Goal: Task Accomplishment & Management: Use online tool/utility

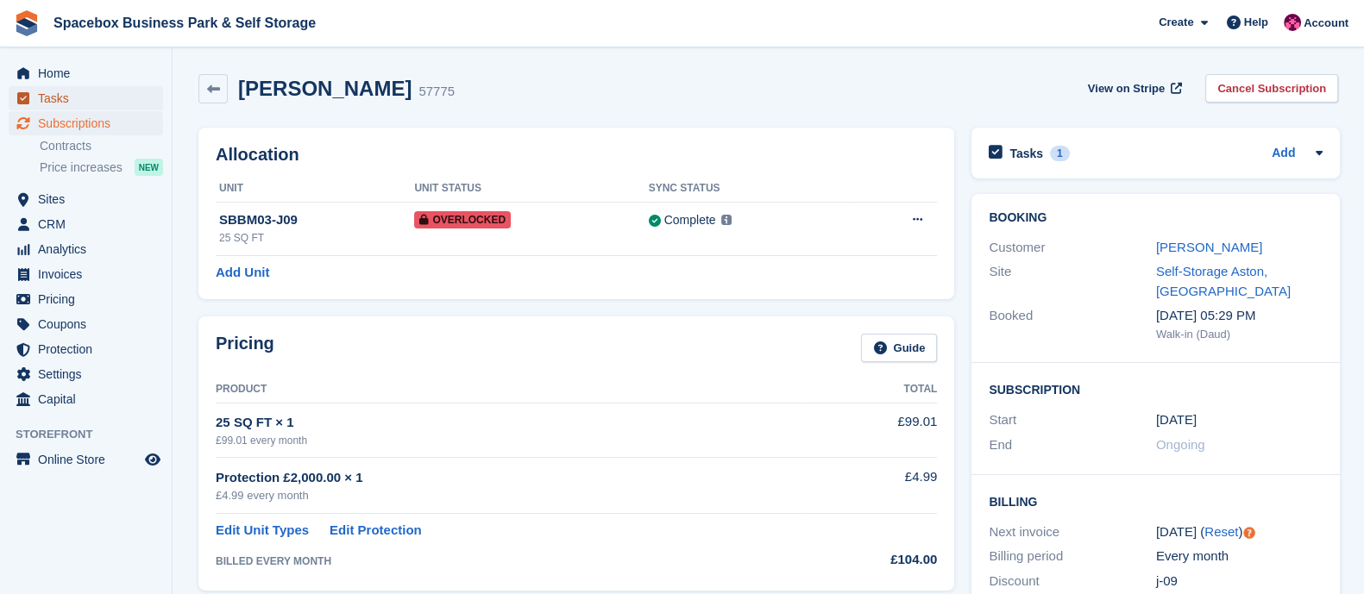
click at [80, 102] on span "Tasks" at bounding box center [90, 98] width 104 height 24
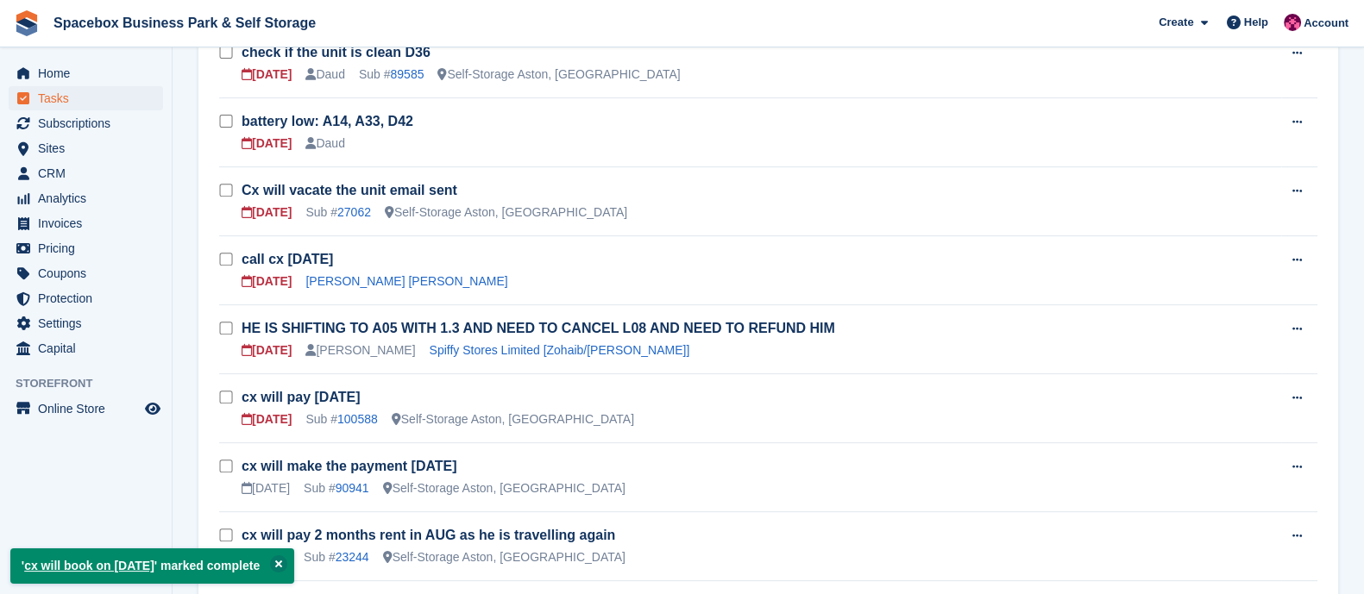
scroll to position [857, 0]
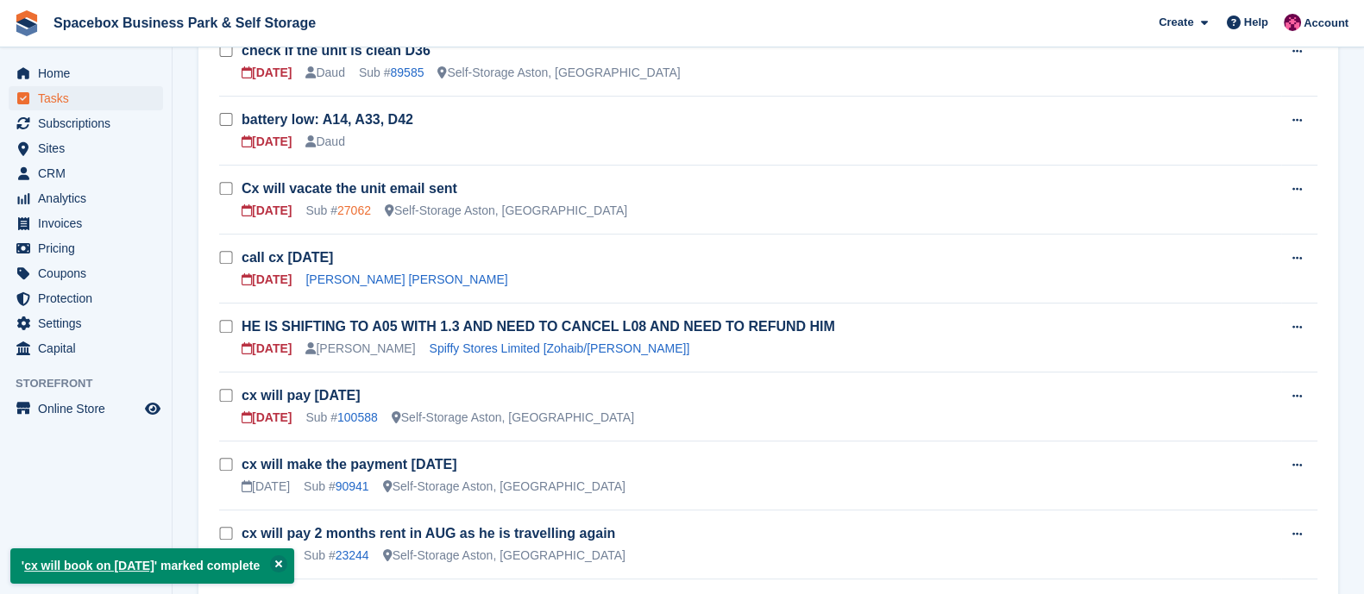
click at [362, 206] on link "27062" at bounding box center [354, 211] width 34 height 14
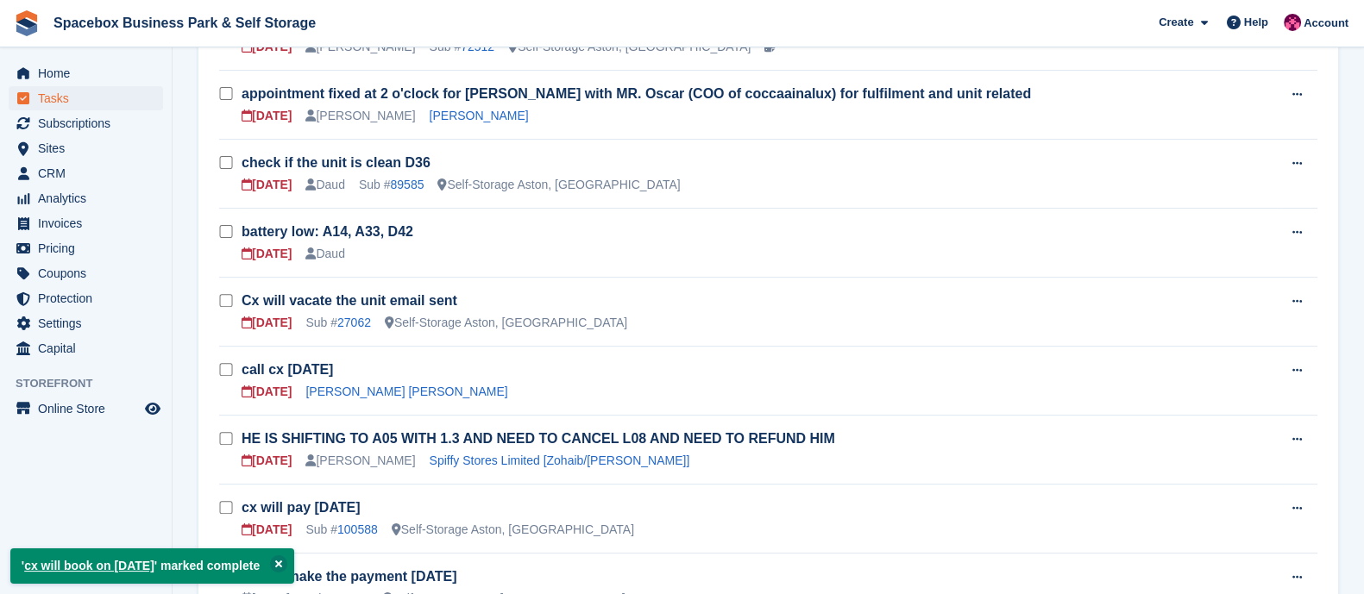
scroll to position [737, 0]
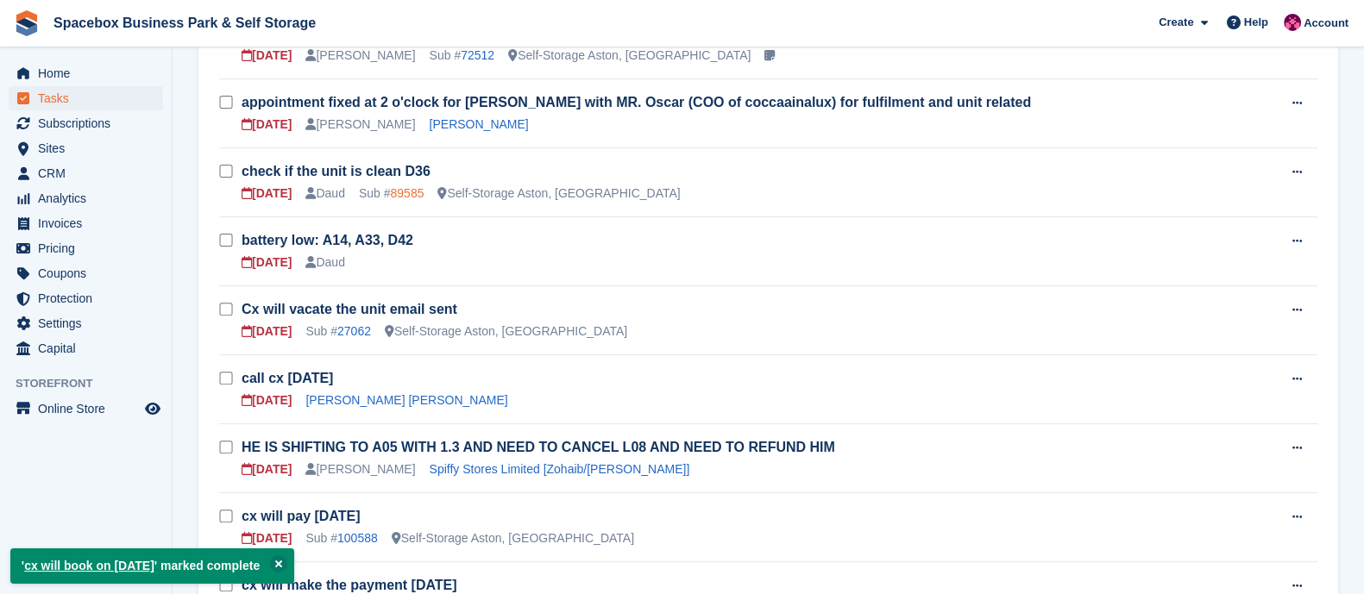
click at [412, 191] on link "89585" at bounding box center [407, 193] width 34 height 14
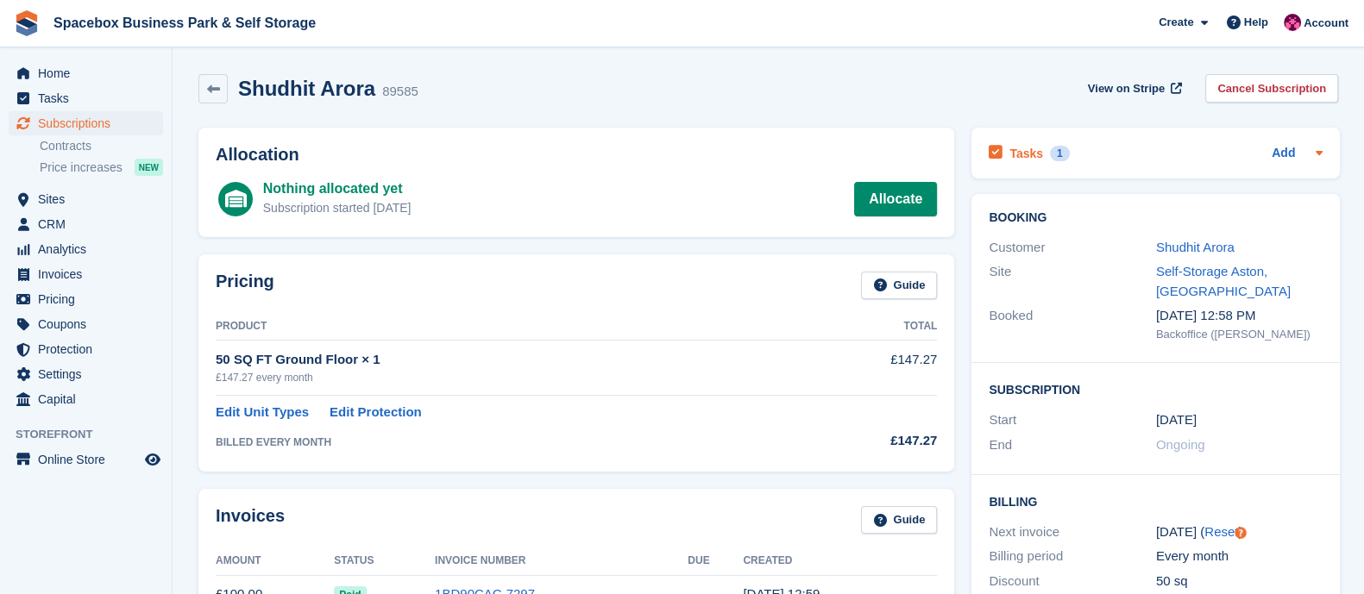
click at [1027, 148] on h2 "Tasks" at bounding box center [1026, 154] width 34 height 16
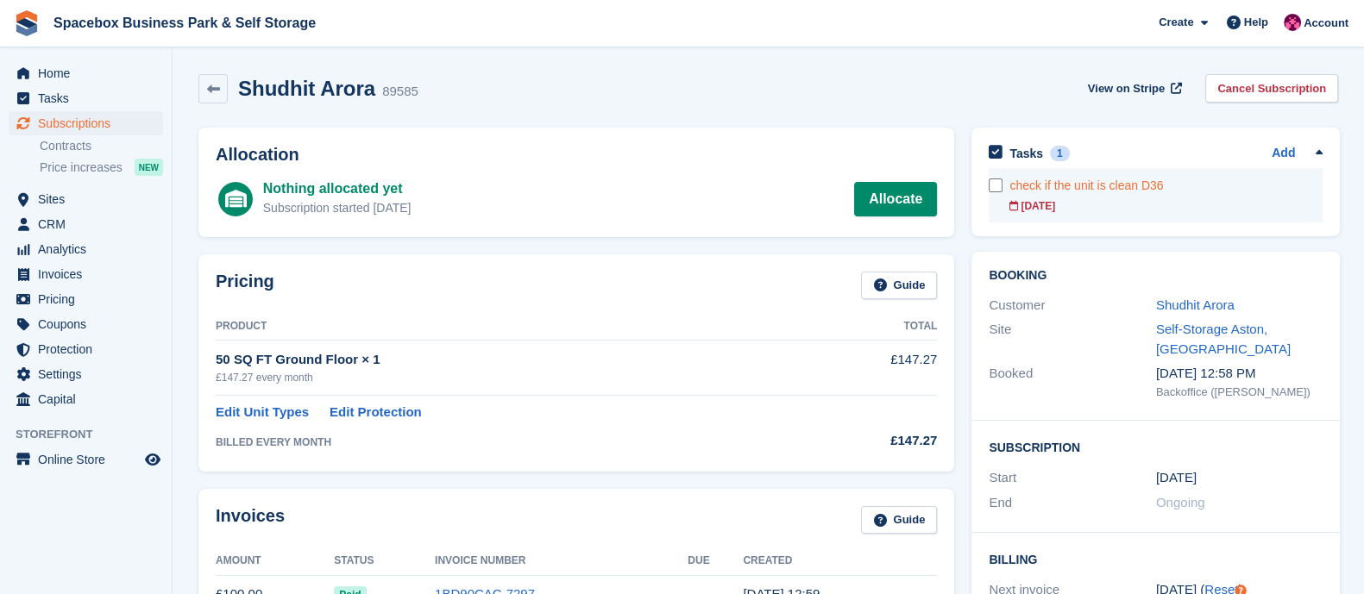
click at [1077, 173] on link "check if the unit is clean D36 [DATE]" at bounding box center [1165, 195] width 313 height 54
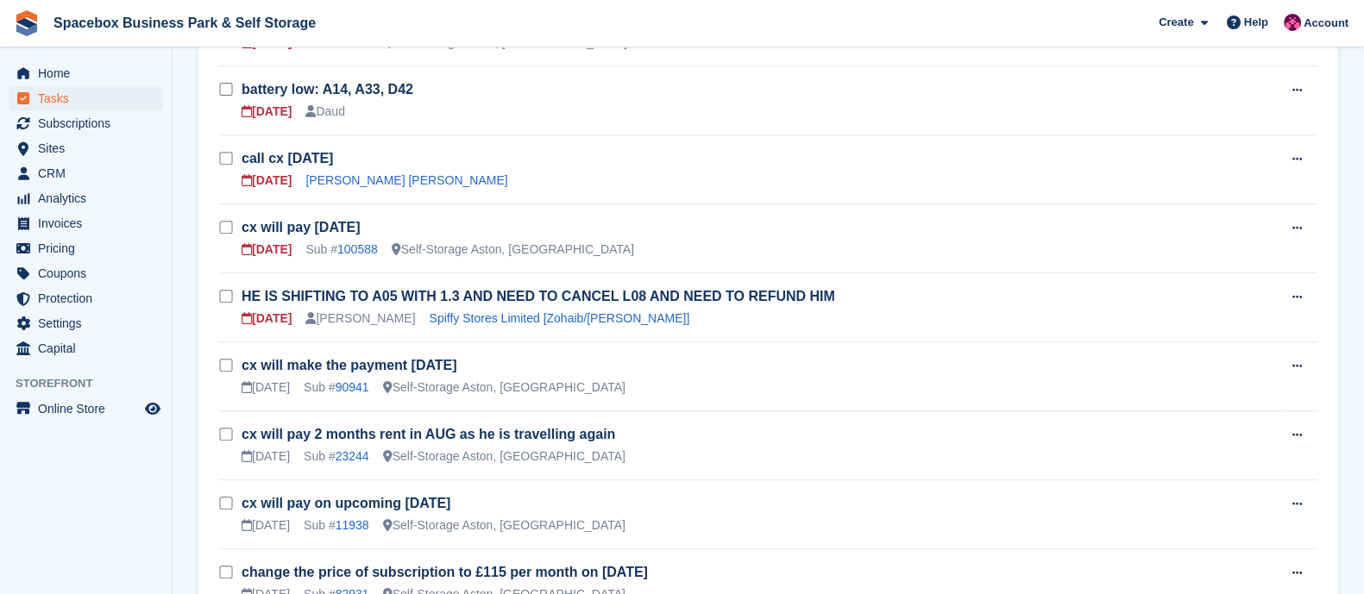
scroll to position [885, 0]
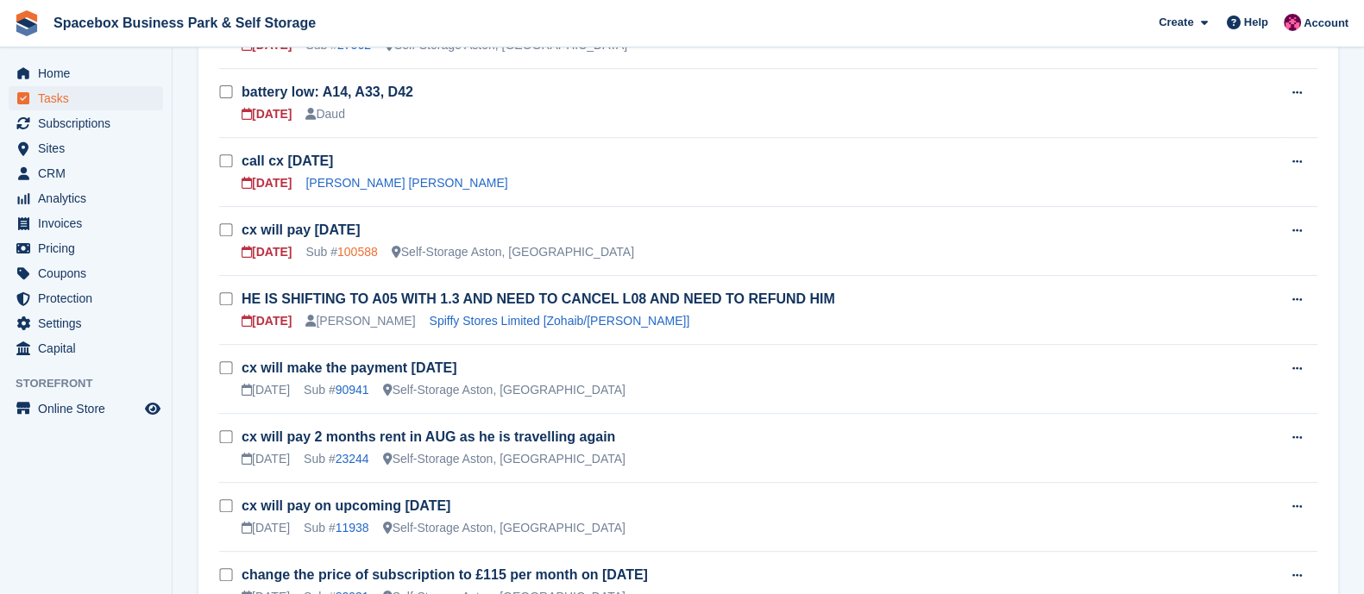
click at [353, 247] on link "100588" at bounding box center [357, 252] width 41 height 14
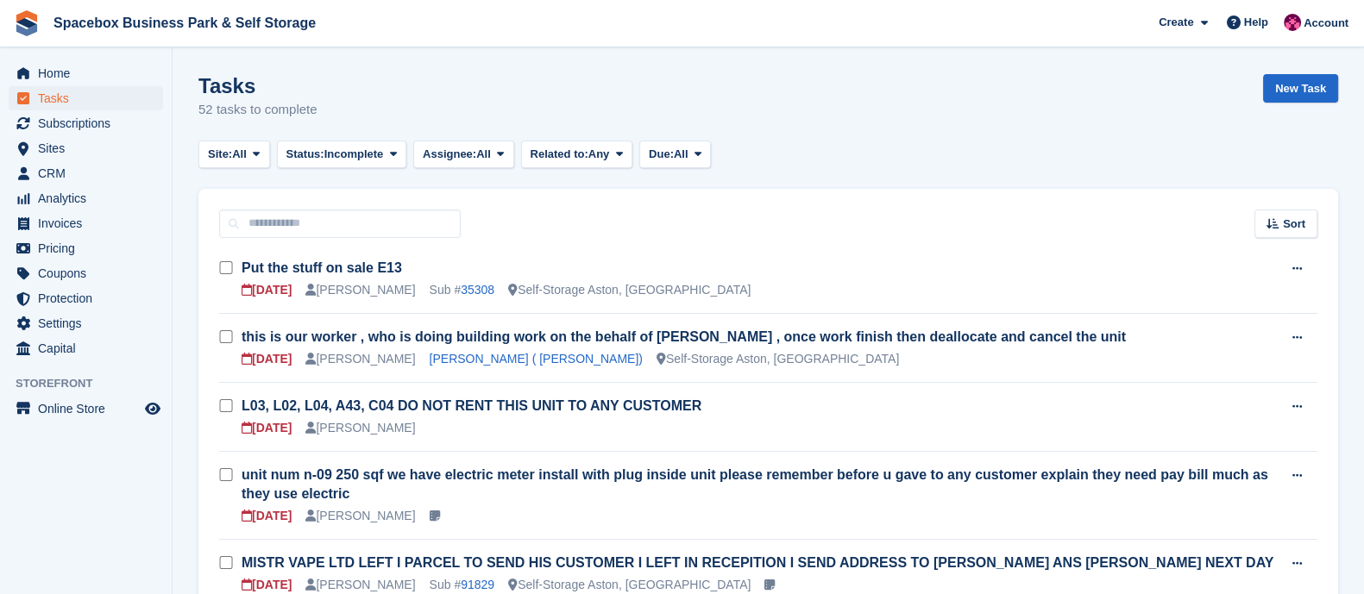
scroll to position [885, 0]
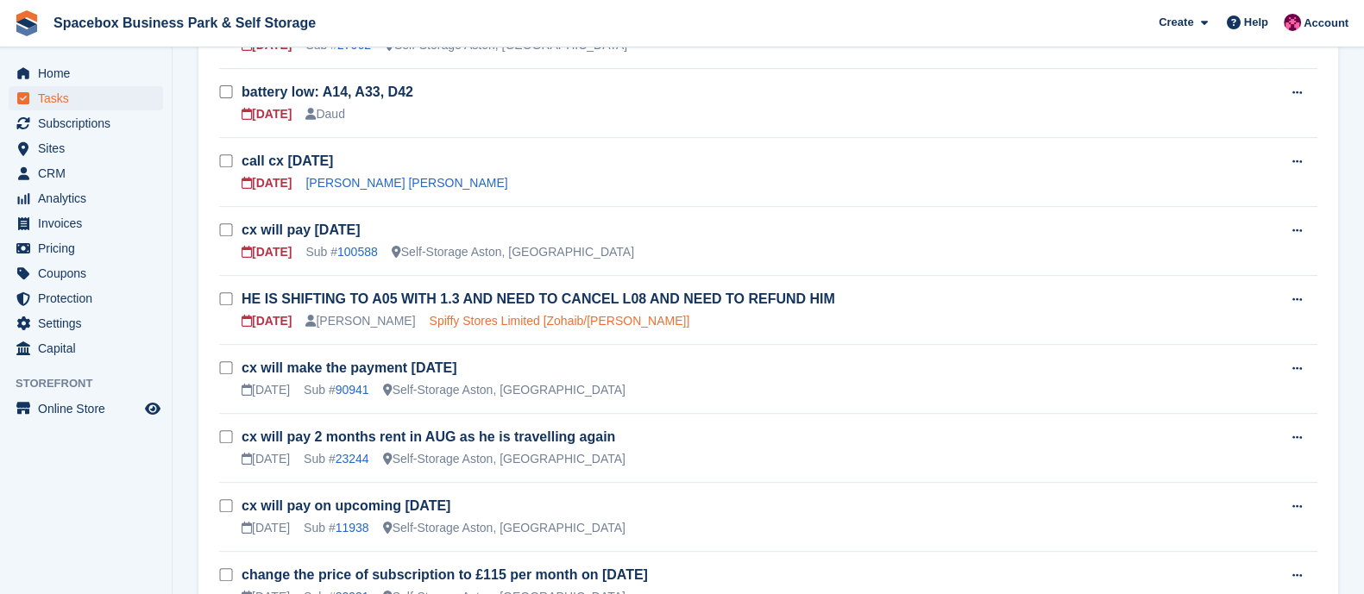
click at [490, 317] on link "Spiffy Stores Limited [Zohaib/[PERSON_NAME]]" at bounding box center [560, 321] width 261 height 14
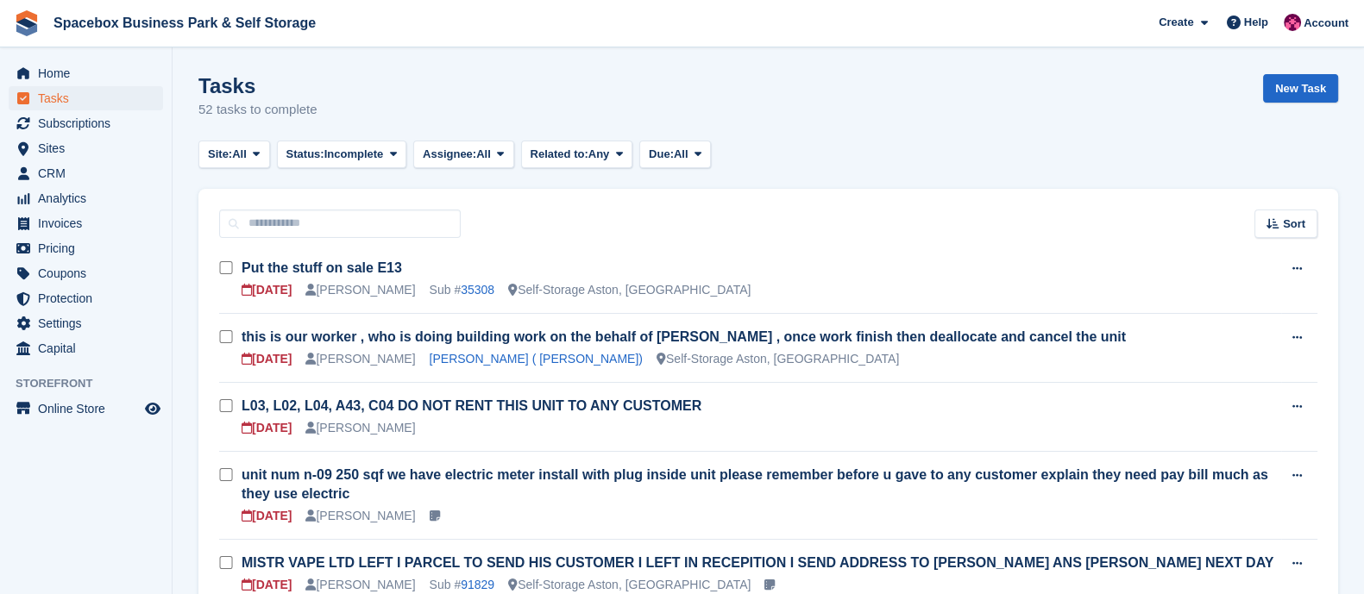
scroll to position [885, 0]
